Goal: Book appointment/travel/reservation

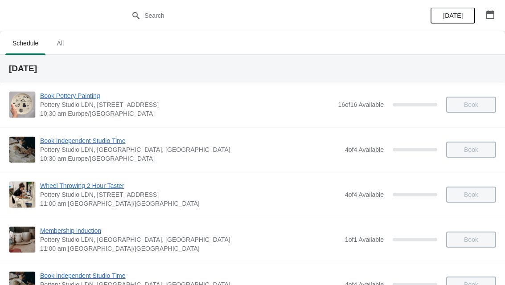
click at [498, 20] on button "button" at bounding box center [490, 15] width 16 height 16
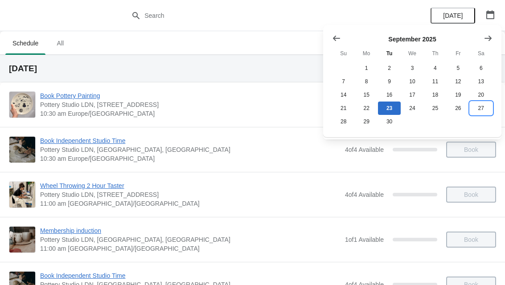
click at [485, 111] on button "27" at bounding box center [480, 108] width 23 height 13
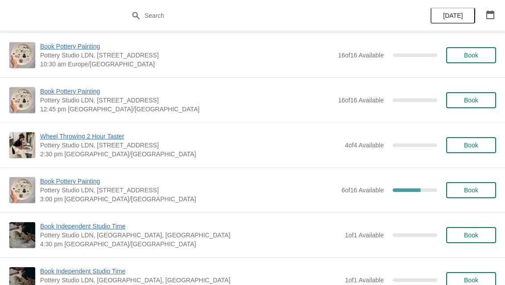
scroll to position [50, 0]
click at [466, 189] on span "Book" at bounding box center [471, 189] width 14 height 7
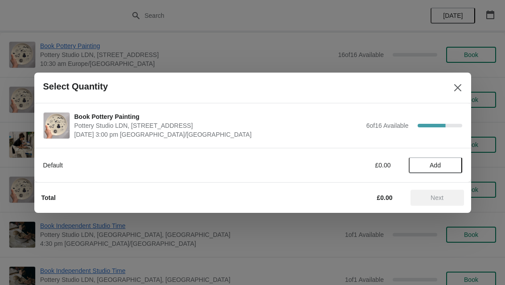
click at [432, 163] on span "Add" at bounding box center [434, 165] width 11 height 7
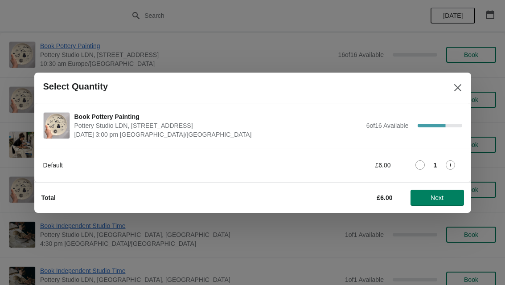
click at [453, 161] on icon at bounding box center [449, 164] width 9 height 9
click at [458, 163] on div "2" at bounding box center [434, 164] width 53 height 9
click at [454, 167] on icon at bounding box center [449, 164] width 9 height 9
click at [436, 200] on span "Next" at bounding box center [436, 197] width 13 height 7
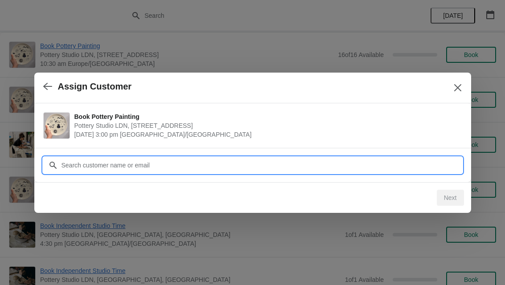
click at [336, 157] on input "Customer" at bounding box center [261, 165] width 401 height 16
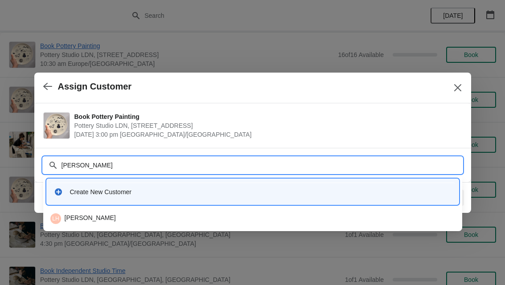
type input "[PERSON_NAME] [PERSON_NAME]"
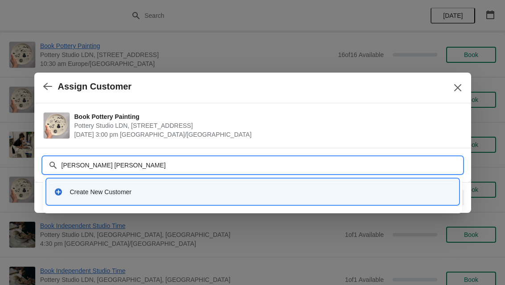
click at [268, 196] on div "Create New Customer" at bounding box center [252, 192] width 404 height 18
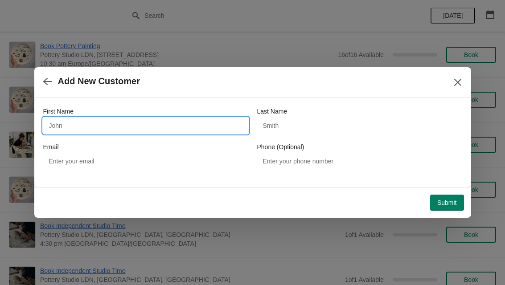
click at [161, 125] on input "First Name" at bounding box center [145, 126] width 205 height 16
type input "[PERSON_NAME]"
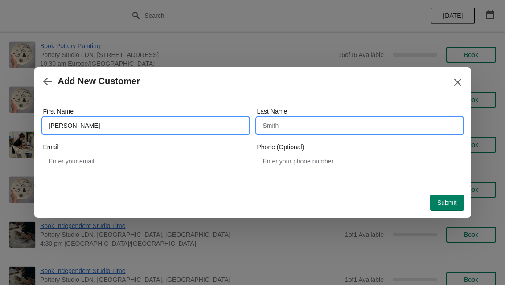
click at [322, 132] on input "Last Name" at bounding box center [359, 126] width 205 height 16
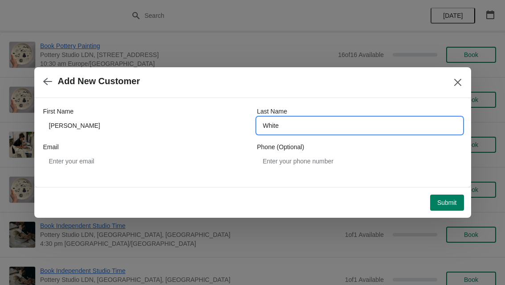
type input "White"
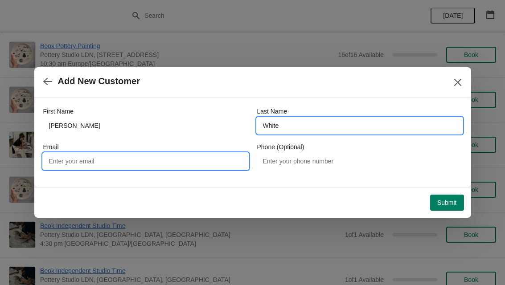
click at [209, 165] on input "Email" at bounding box center [145, 161] width 205 height 16
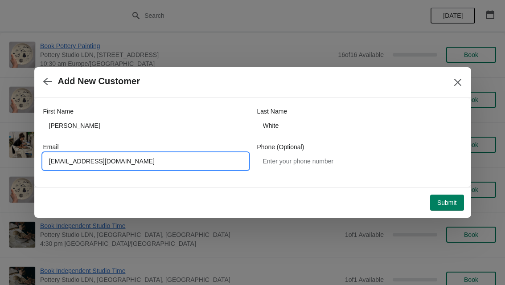
type input "[EMAIL_ADDRESS][DOMAIN_NAME]"
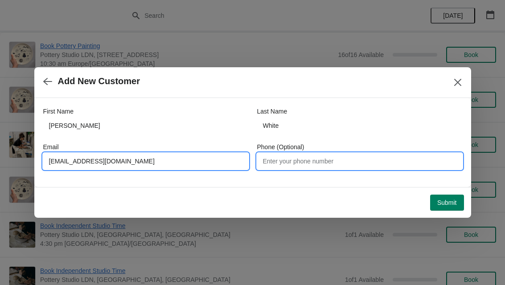
click at [330, 164] on input "Phone (Optional)" at bounding box center [359, 161] width 205 height 16
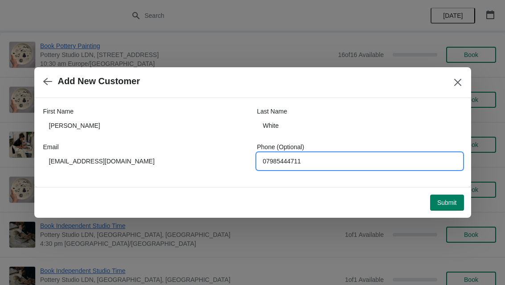
type input "07985444711"
click at [452, 203] on span "Submit" at bounding box center [447, 202] width 20 height 7
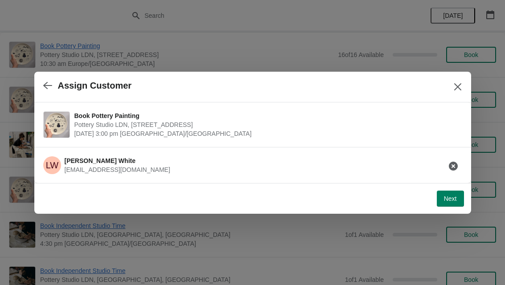
click at [452, 202] on span "Next" at bounding box center [450, 198] width 13 height 7
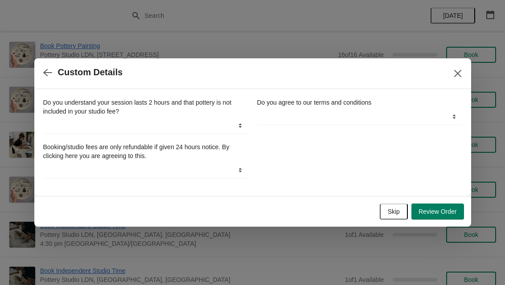
click at [388, 211] on span "Skip" at bounding box center [394, 211] width 12 height 7
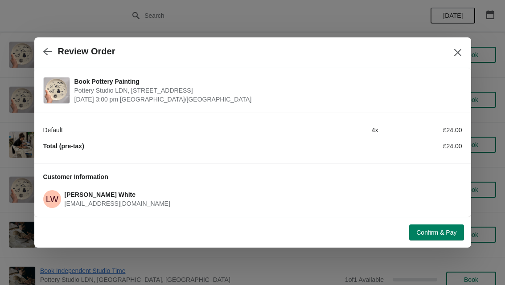
click at [432, 230] on span "Confirm & Pay" at bounding box center [436, 232] width 40 height 7
